Goal: Find specific page/section: Find specific page/section

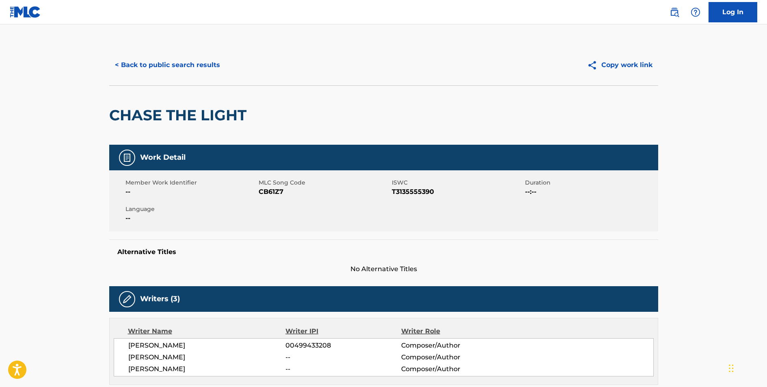
click at [177, 62] on button "< Back to public search results" at bounding box center [167, 65] width 117 height 20
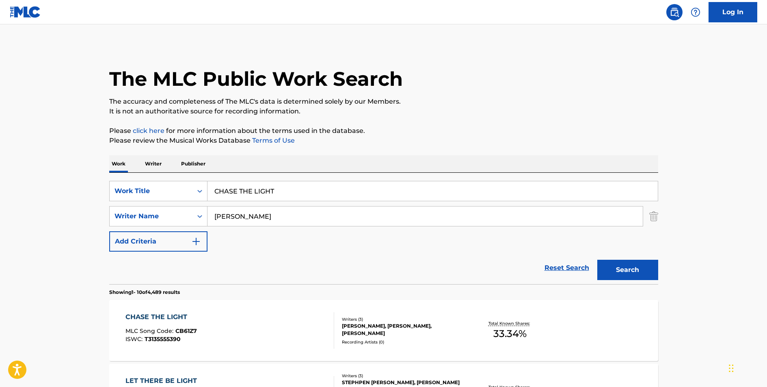
scroll to position [142, 0]
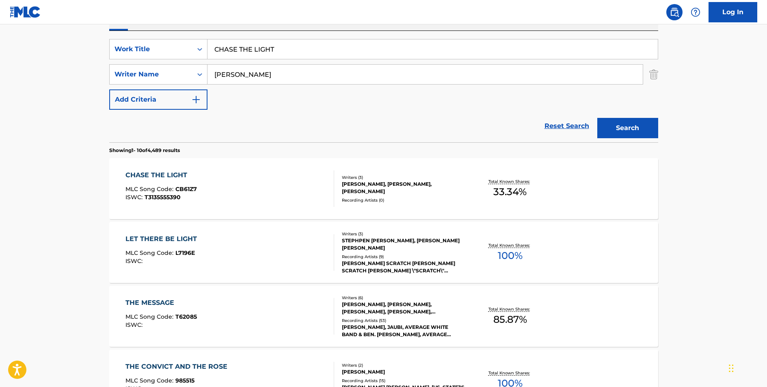
click at [255, 55] on input "CHASE THE LIGHT" at bounding box center [432, 48] width 450 height 19
click at [255, 54] on input "CHASE THE LIGHT" at bounding box center [432, 48] width 450 height 19
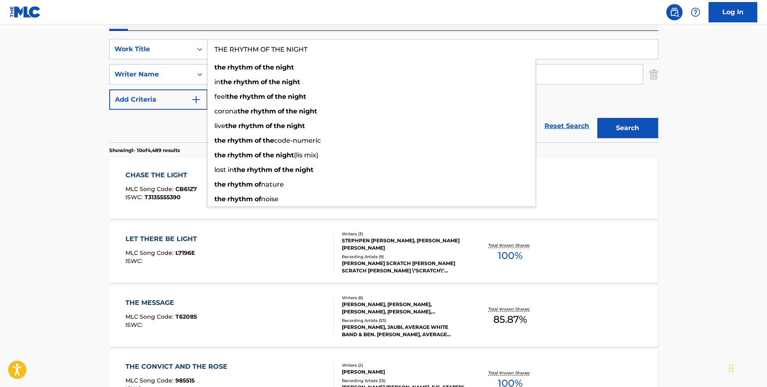
type input "THE RHYTHM OF THE NIGHT"
click at [597, 118] on button "Search" at bounding box center [627, 128] width 61 height 20
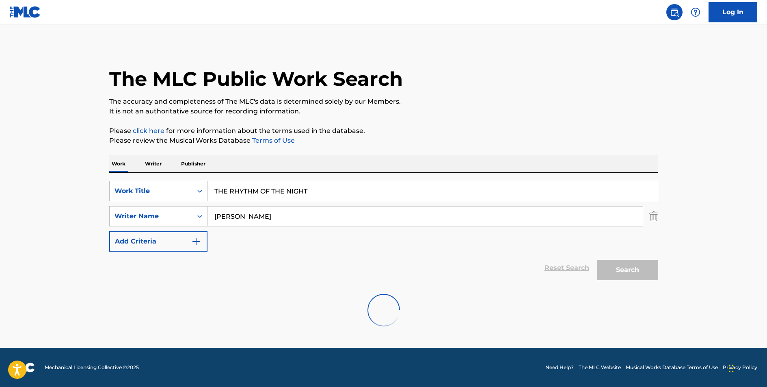
scroll to position [0, 0]
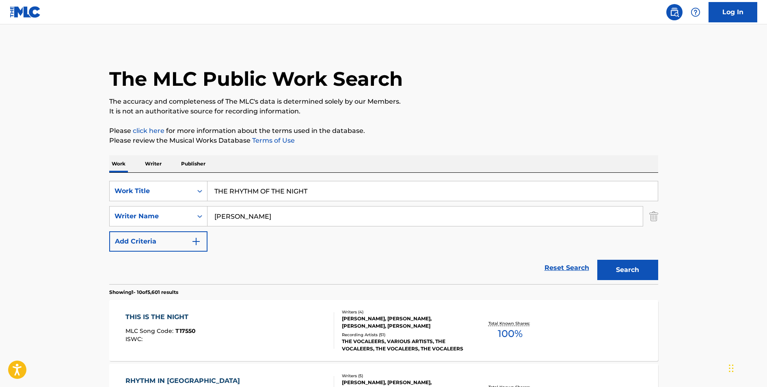
click at [216, 215] on input "[PERSON_NAME]" at bounding box center [424, 215] width 435 height 19
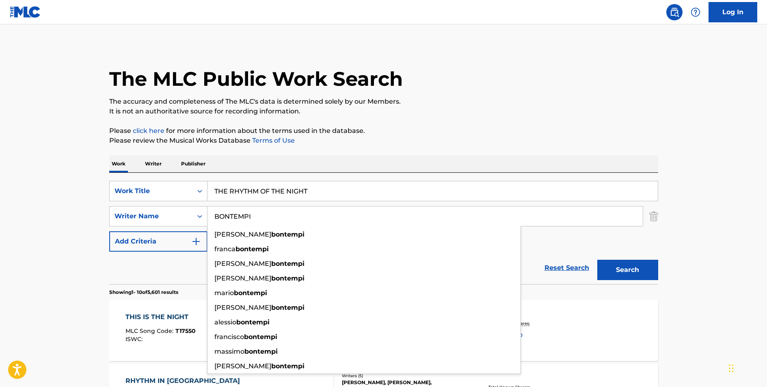
type input "BONTEMPI"
click at [597, 259] on button "Search" at bounding box center [627, 269] width 61 height 20
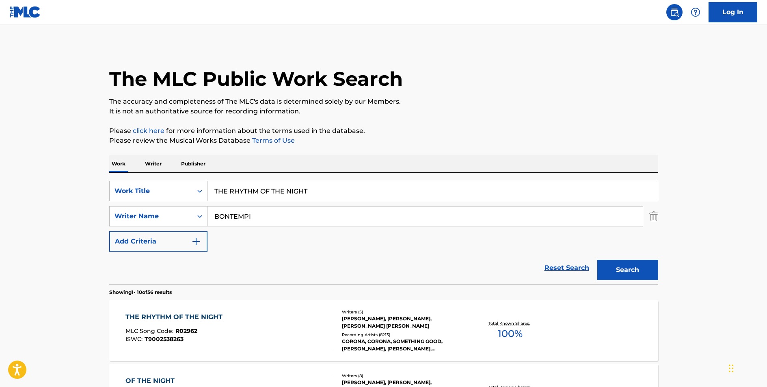
click at [163, 317] on div "THE RHYTHM OF THE NIGHT" at bounding box center [175, 317] width 101 height 10
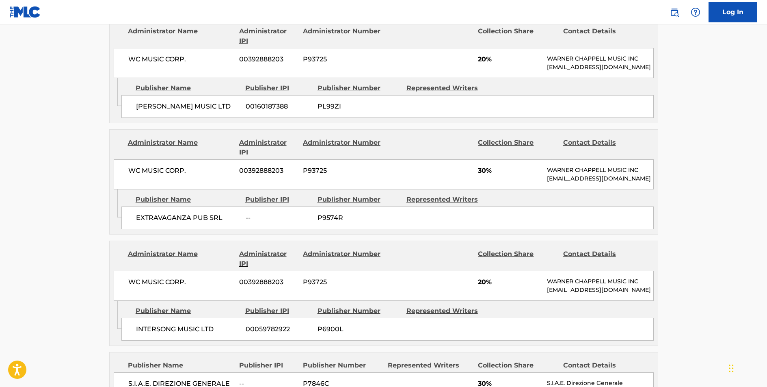
scroll to position [1418, 0]
